Goal: Task Accomplishment & Management: Manage account settings

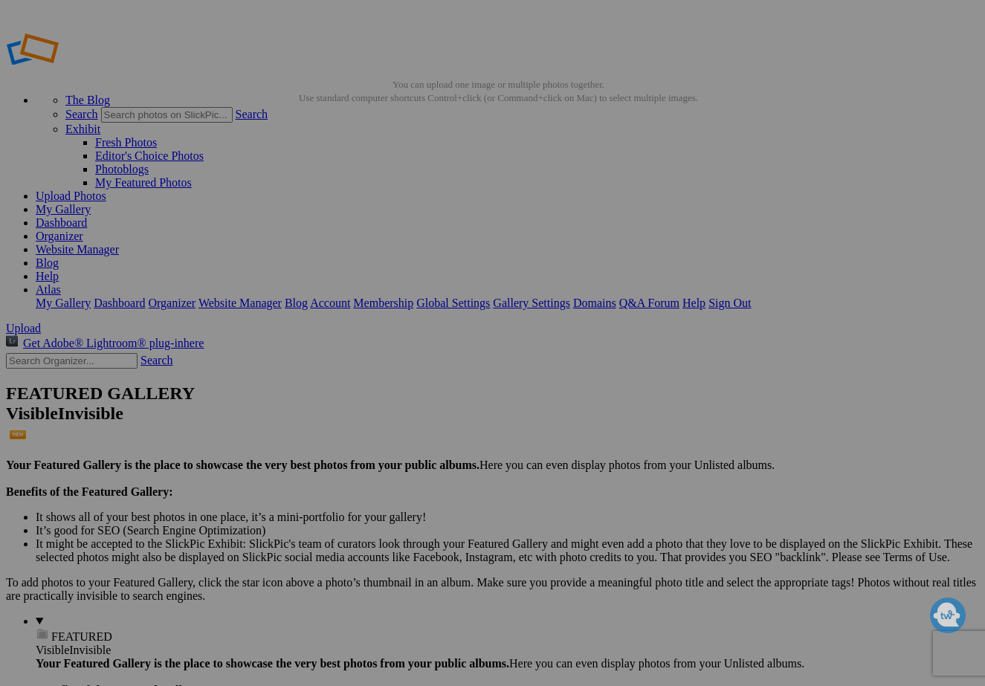
click at [83, 230] on link "Organizer" at bounding box center [60, 236] width 48 height 13
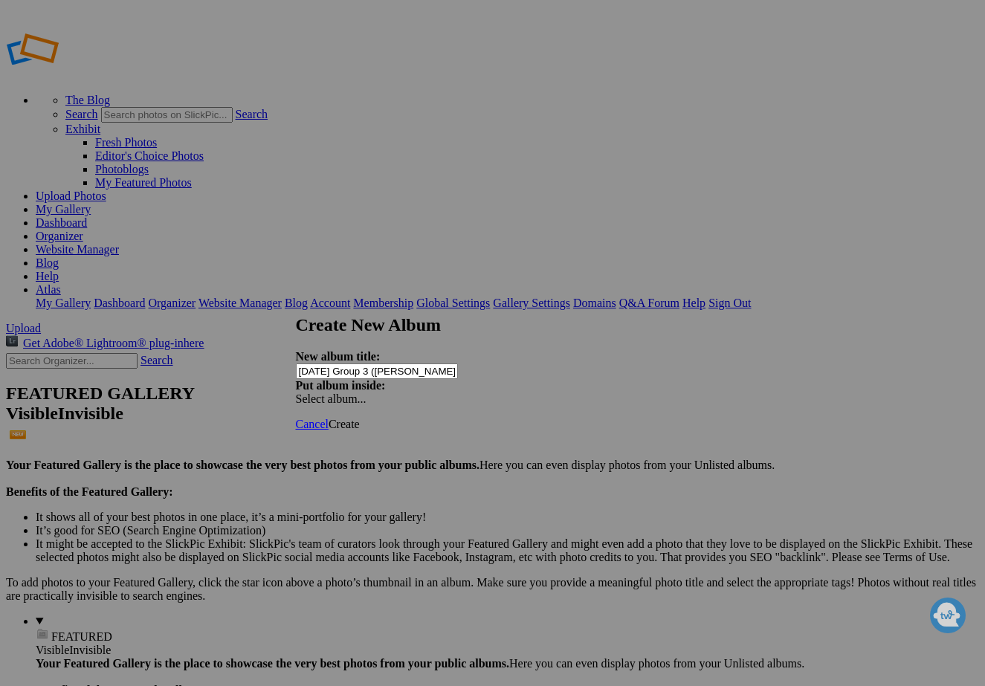
type input "[DATE] Group 3 ([PERSON_NAME])"
click at [360, 418] on span "Create" at bounding box center [344, 424] width 31 height 13
